Goal: Navigation & Orientation: Find specific page/section

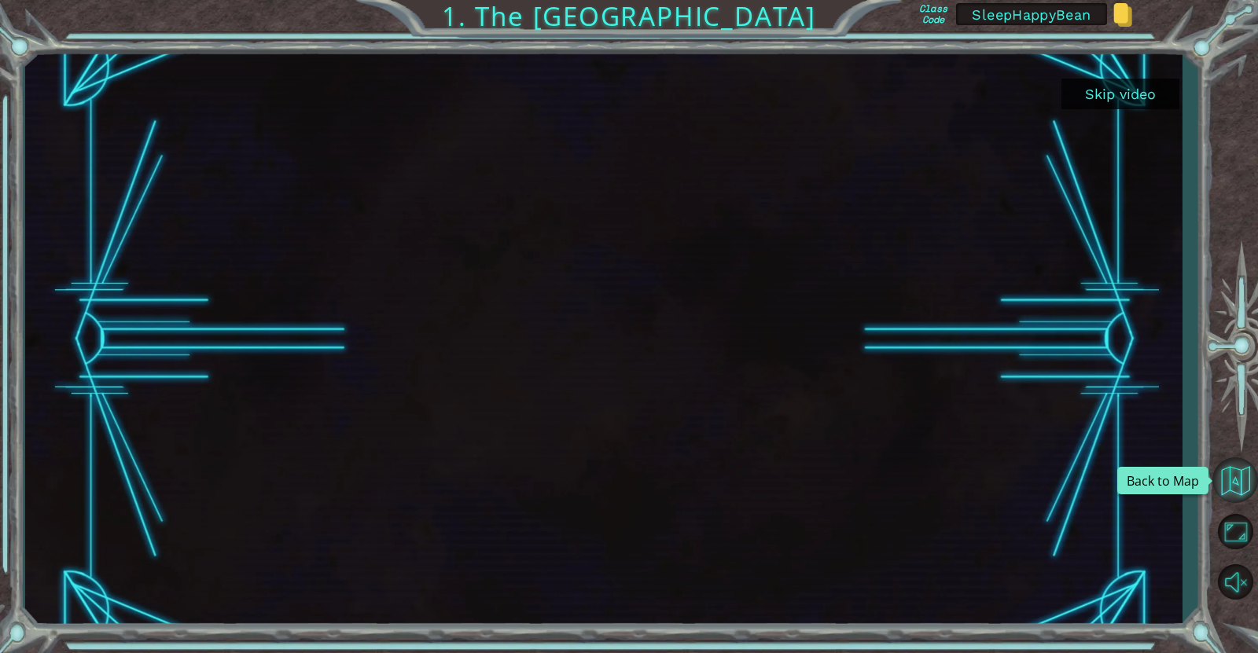
click at [1242, 481] on button "Back to Map" at bounding box center [1235, 481] width 46 height 46
